Goal: Information Seeking & Learning: Learn about a topic

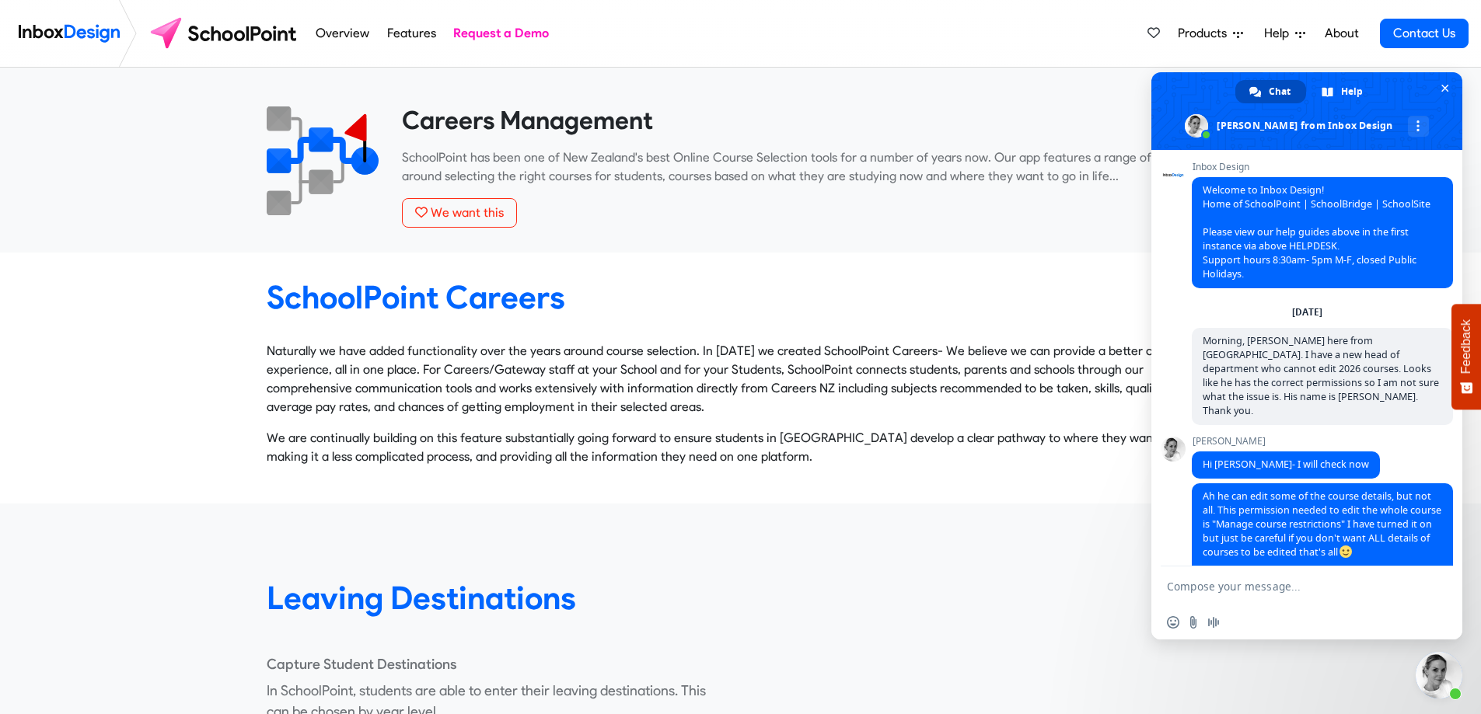
scroll to position [122, 0]
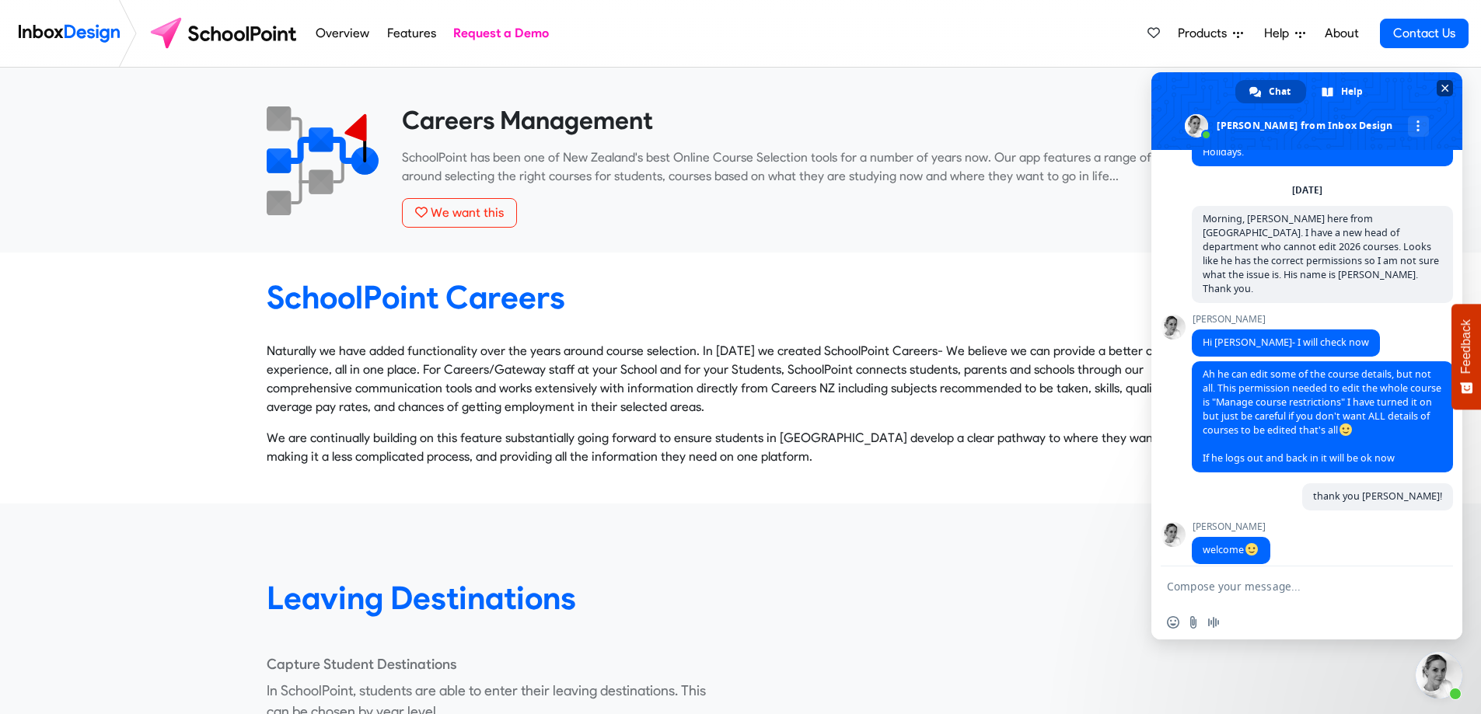
click at [1446, 83] on span "Close chat" at bounding box center [1445, 88] width 16 height 16
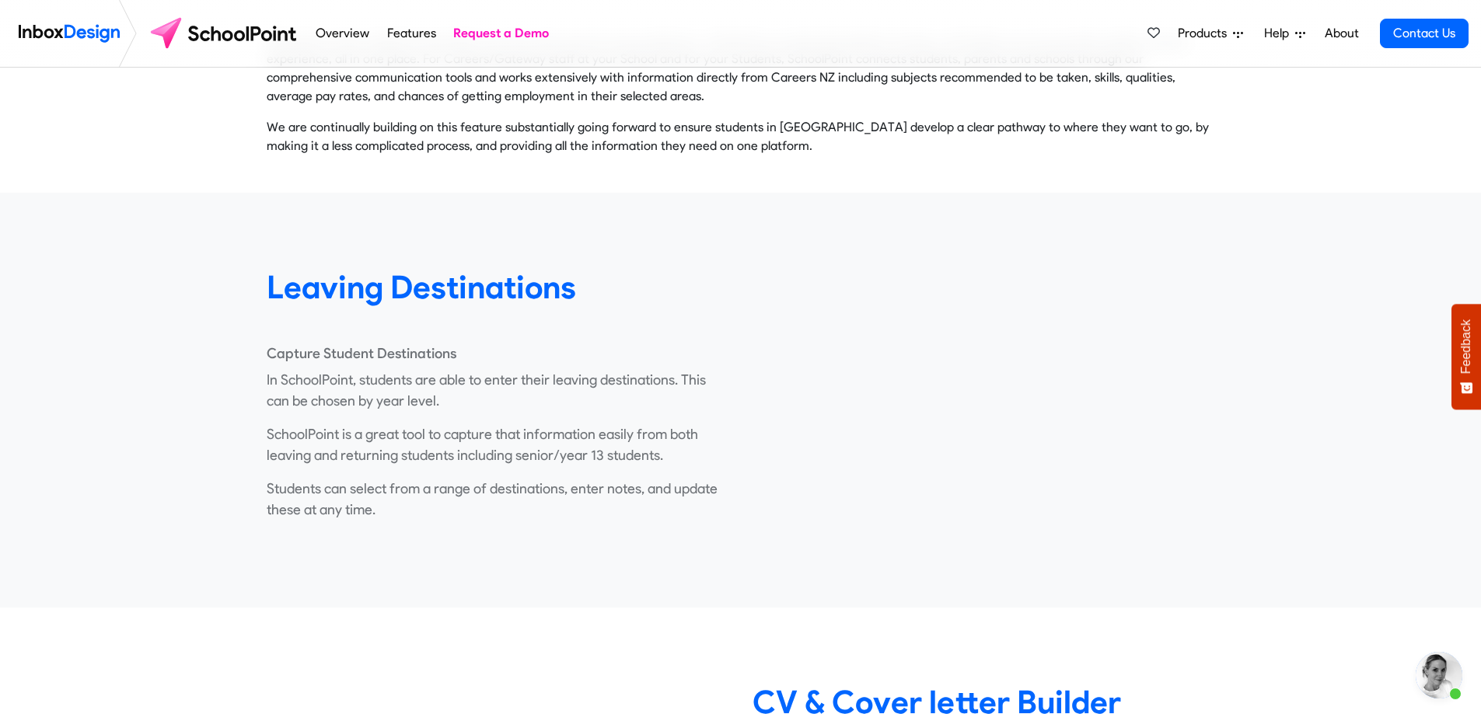
scroll to position [0, 0]
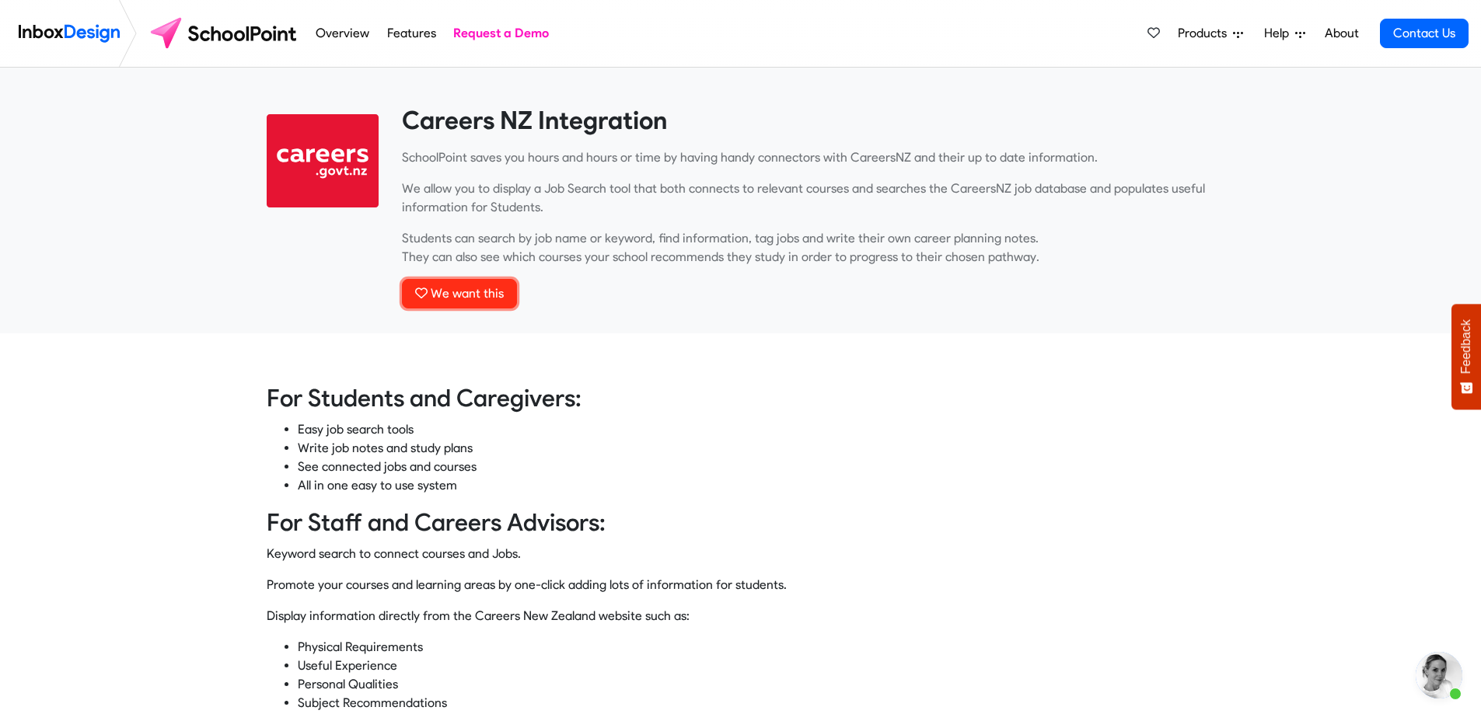
click at [470, 290] on span "We want this" at bounding box center [467, 293] width 73 height 15
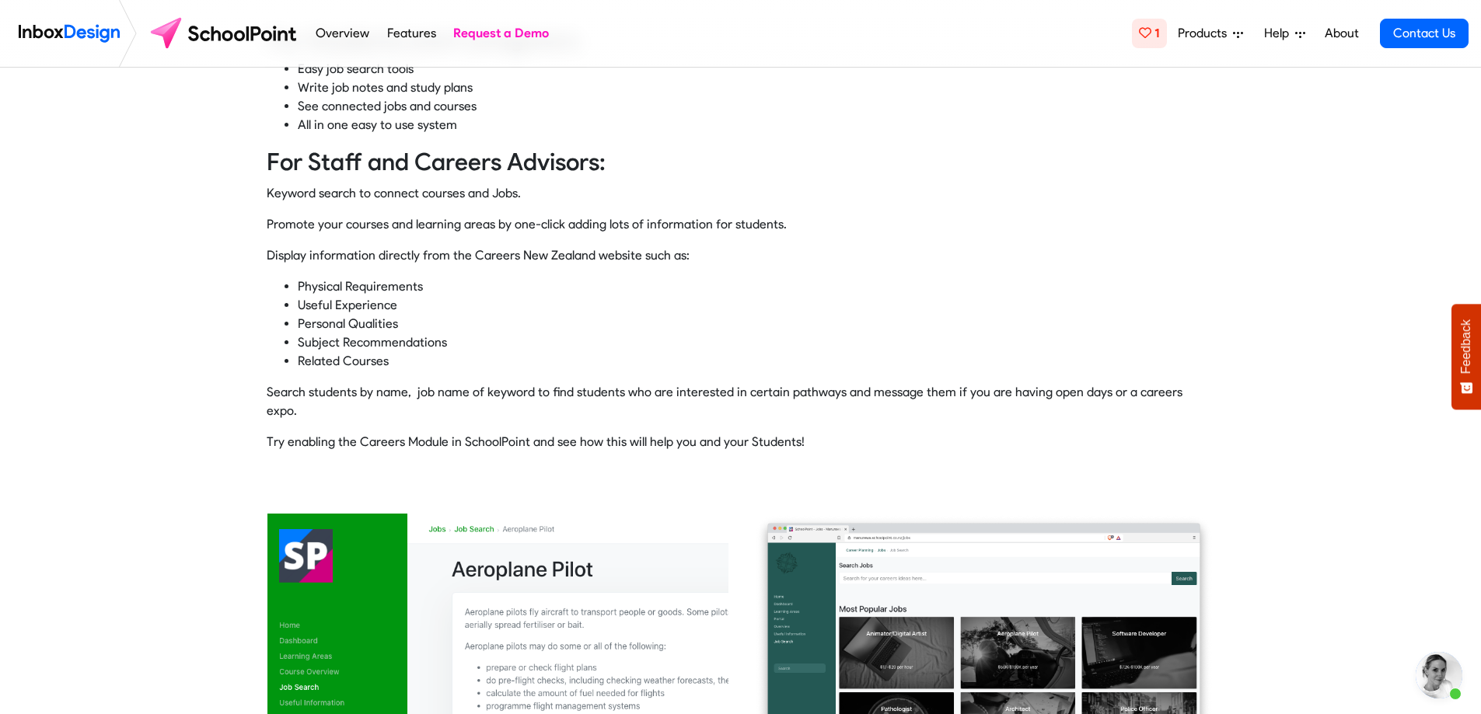
scroll to position [389, 0]
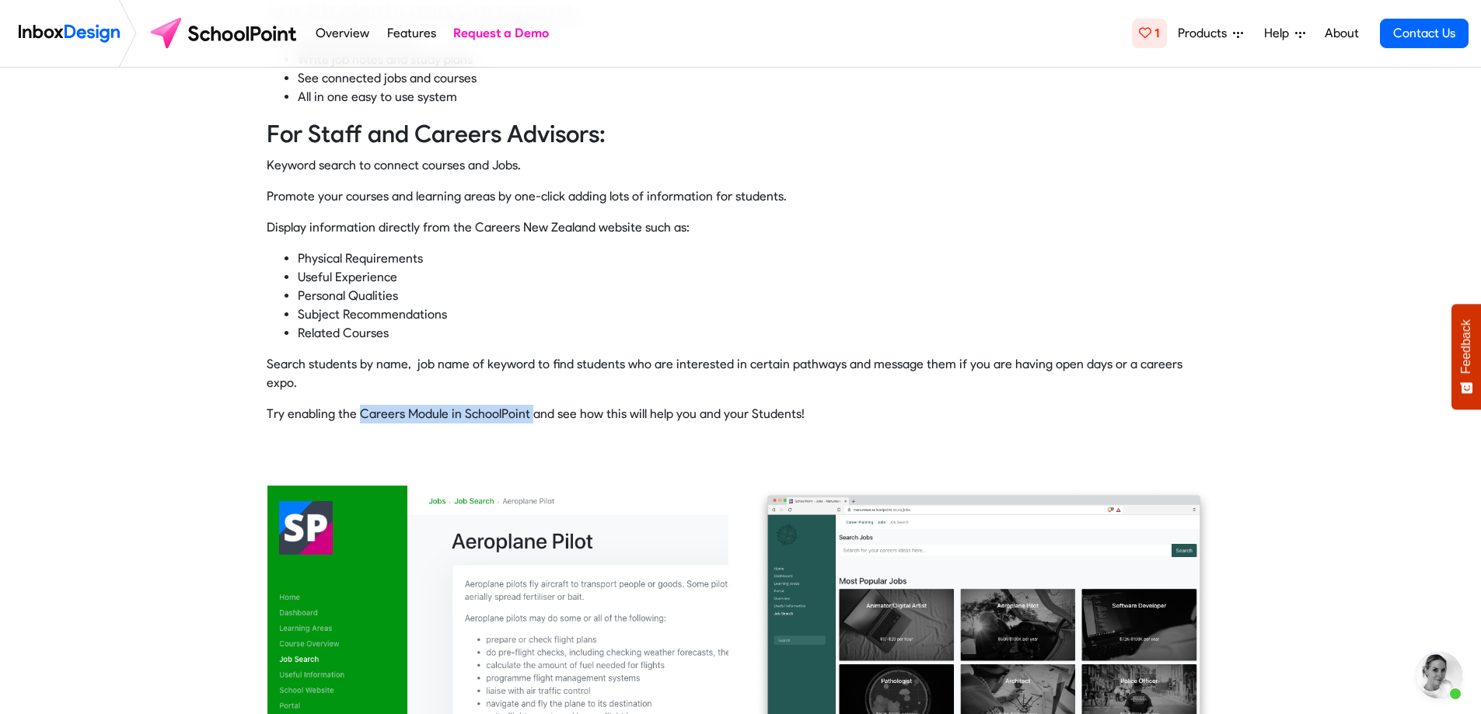
drag, startPoint x: 526, startPoint y: 396, endPoint x: 360, endPoint y: 401, distance: 165.7
click at [360, 405] on p "Try enabling the Careers Module in SchoolPoint and see how this will help you a…" at bounding box center [741, 414] width 948 height 19
click at [349, 421] on div "For Students and Caregivers: Easy job search tools Write job notes and study pl…" at bounding box center [740, 203] width 1504 height 516
drag, startPoint x: 336, startPoint y: 397, endPoint x: 523, endPoint y: 400, distance: 187.4
click at [524, 405] on p "Try enabling the Careers Module in SchoolPoint and see how this will help you a…" at bounding box center [741, 414] width 948 height 19
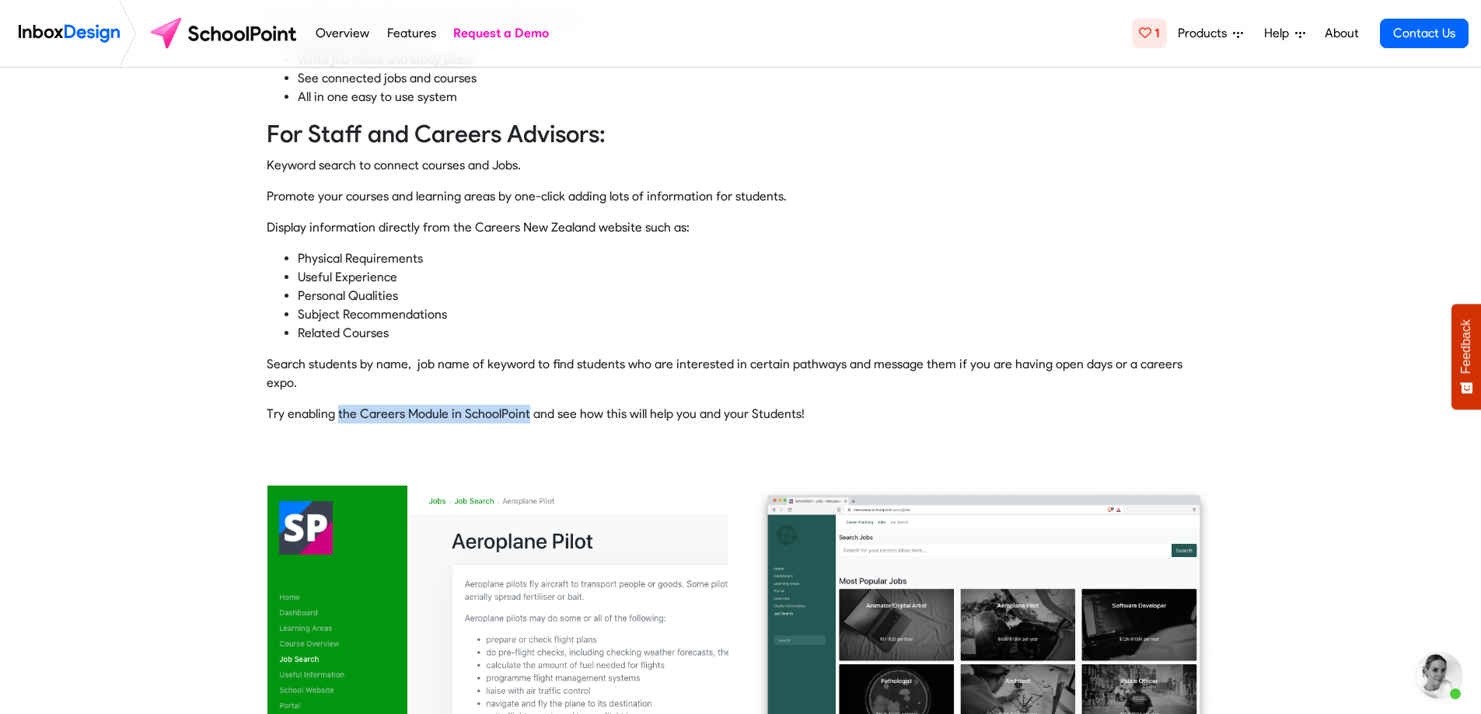
copy p "the Careers Module in SchoolPoint"
